Goal: Task Accomplishment & Management: Manage account settings

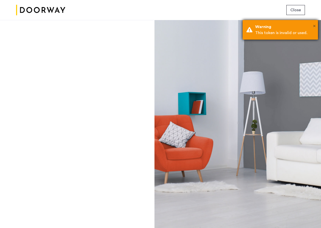
click at [314, 26] on span "×" at bounding box center [313, 26] width 3 height 5
